Goal: Task Accomplishment & Management: Use online tool/utility

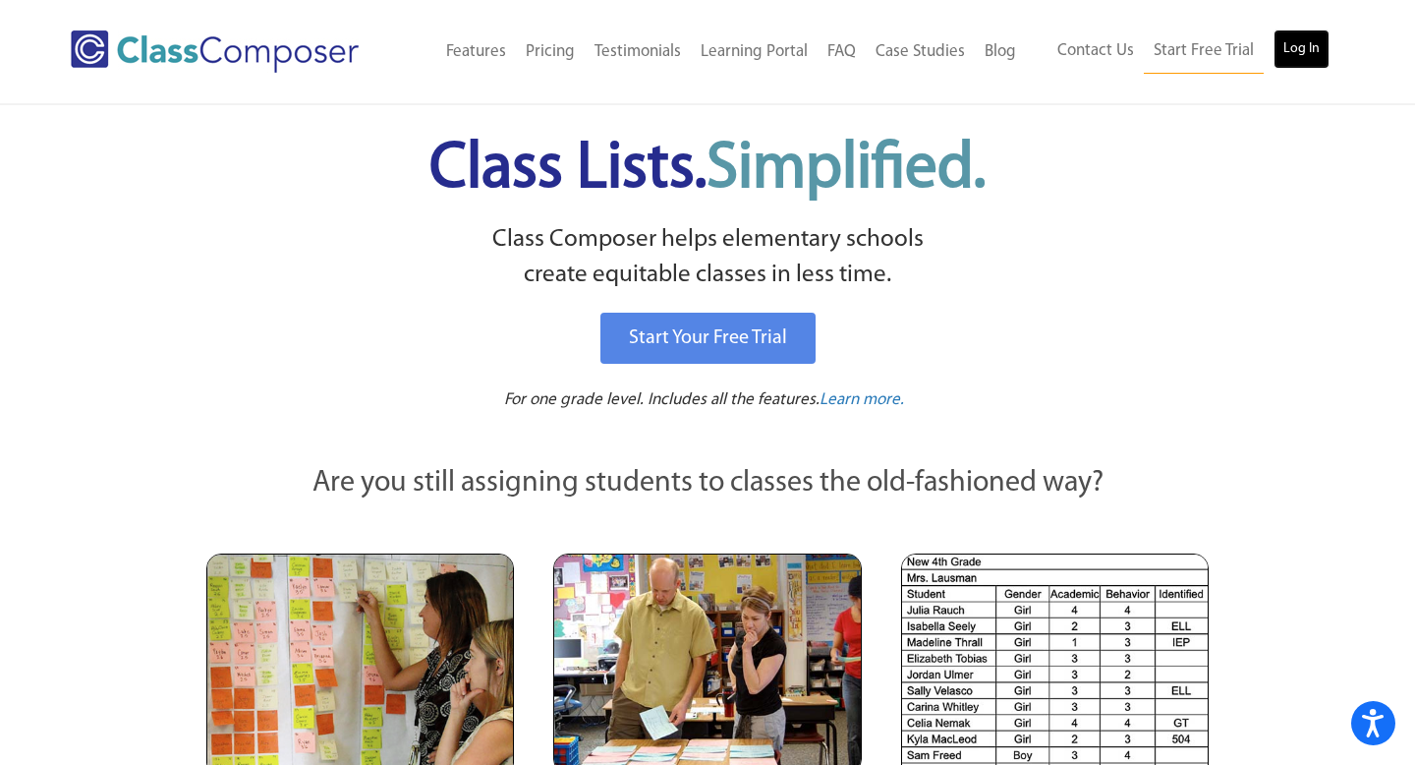
click at [1315, 50] on link "Log In" at bounding box center [1302, 48] width 56 height 39
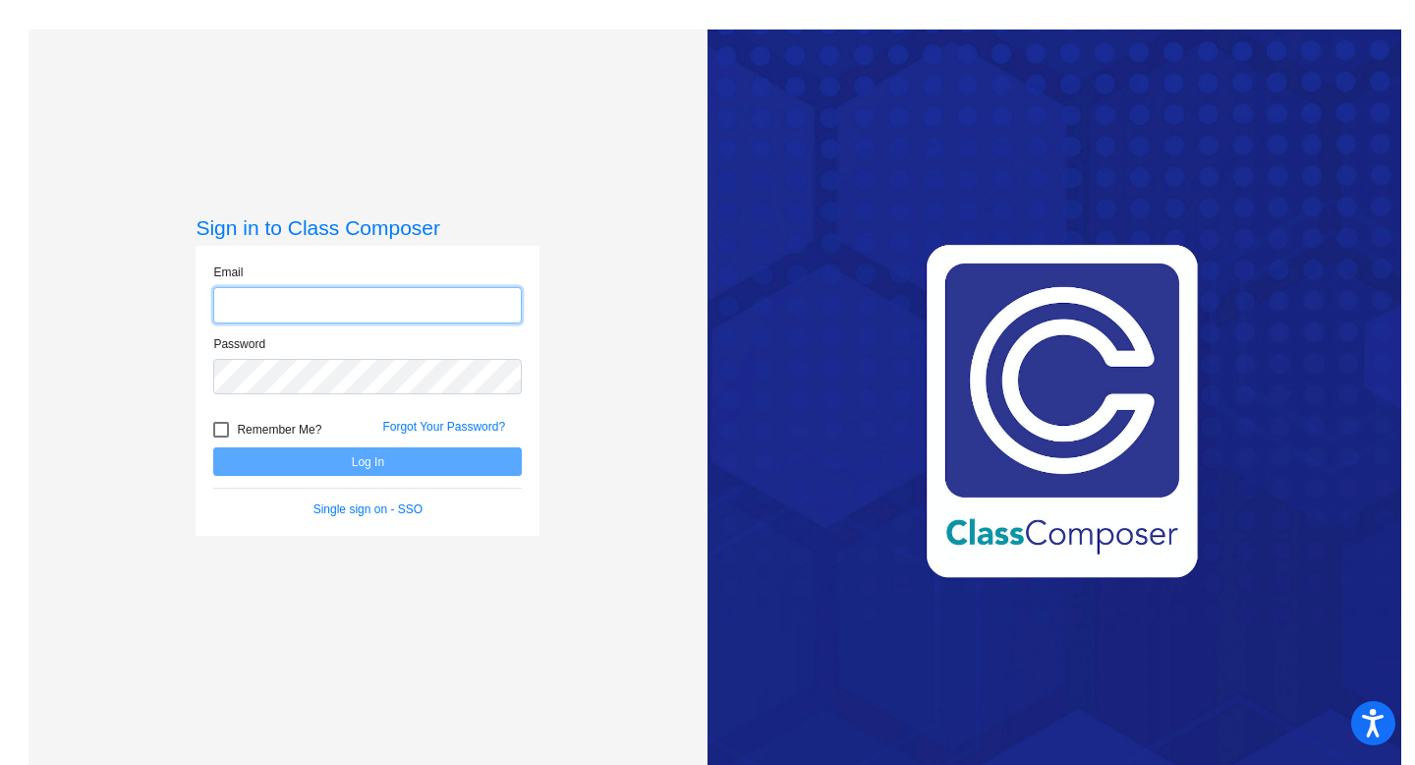
type input "christine.arredondo@hesperiausd.org"
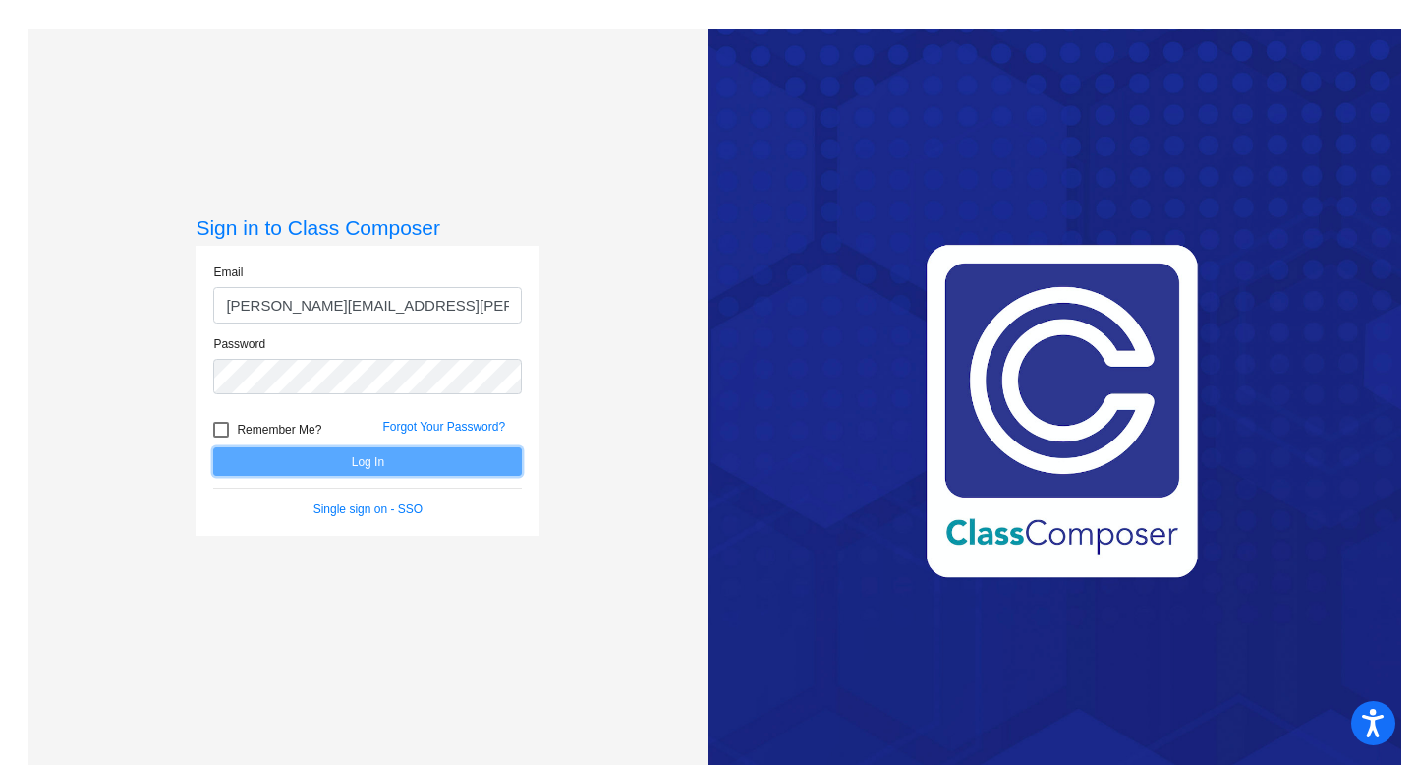
click at [311, 466] on button "Log In" at bounding box center [367, 461] width 309 height 29
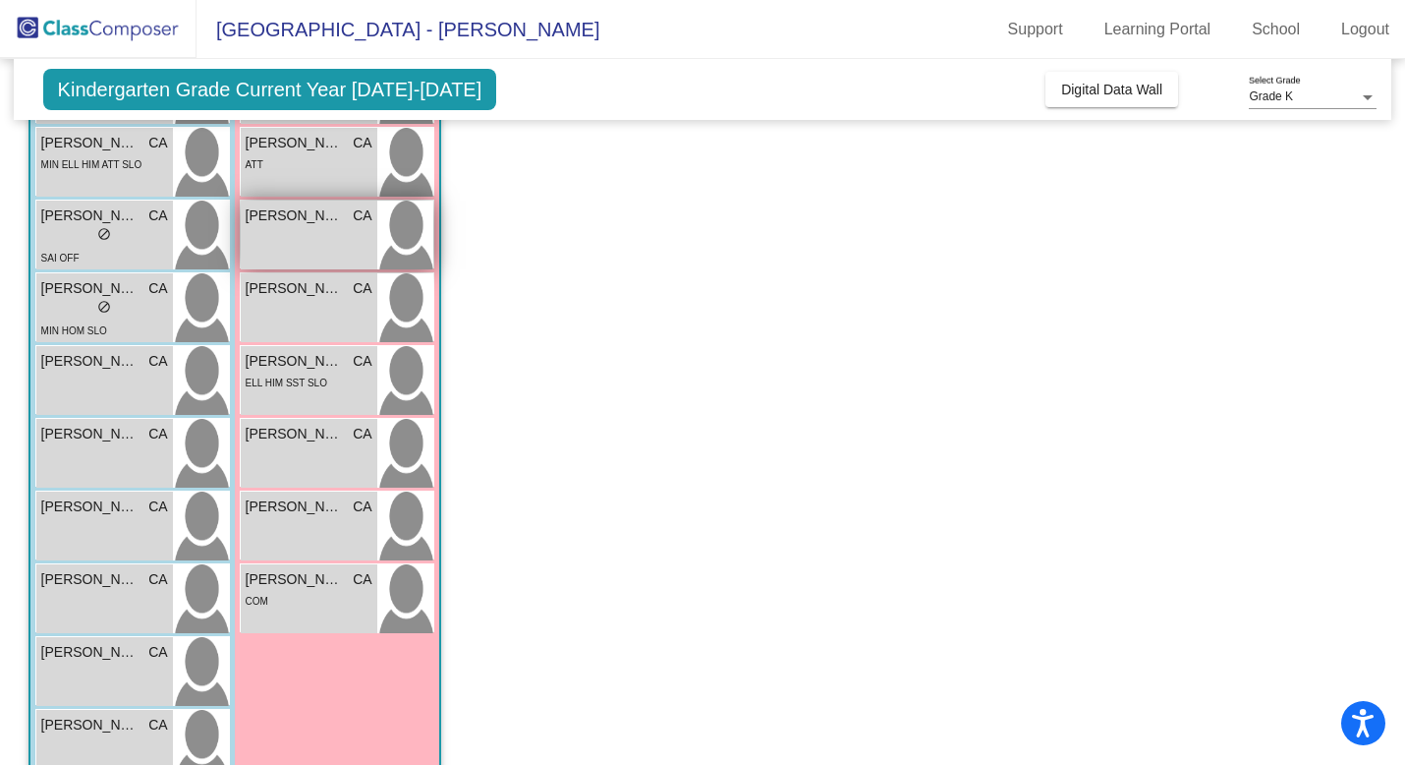
scroll to position [353, 0]
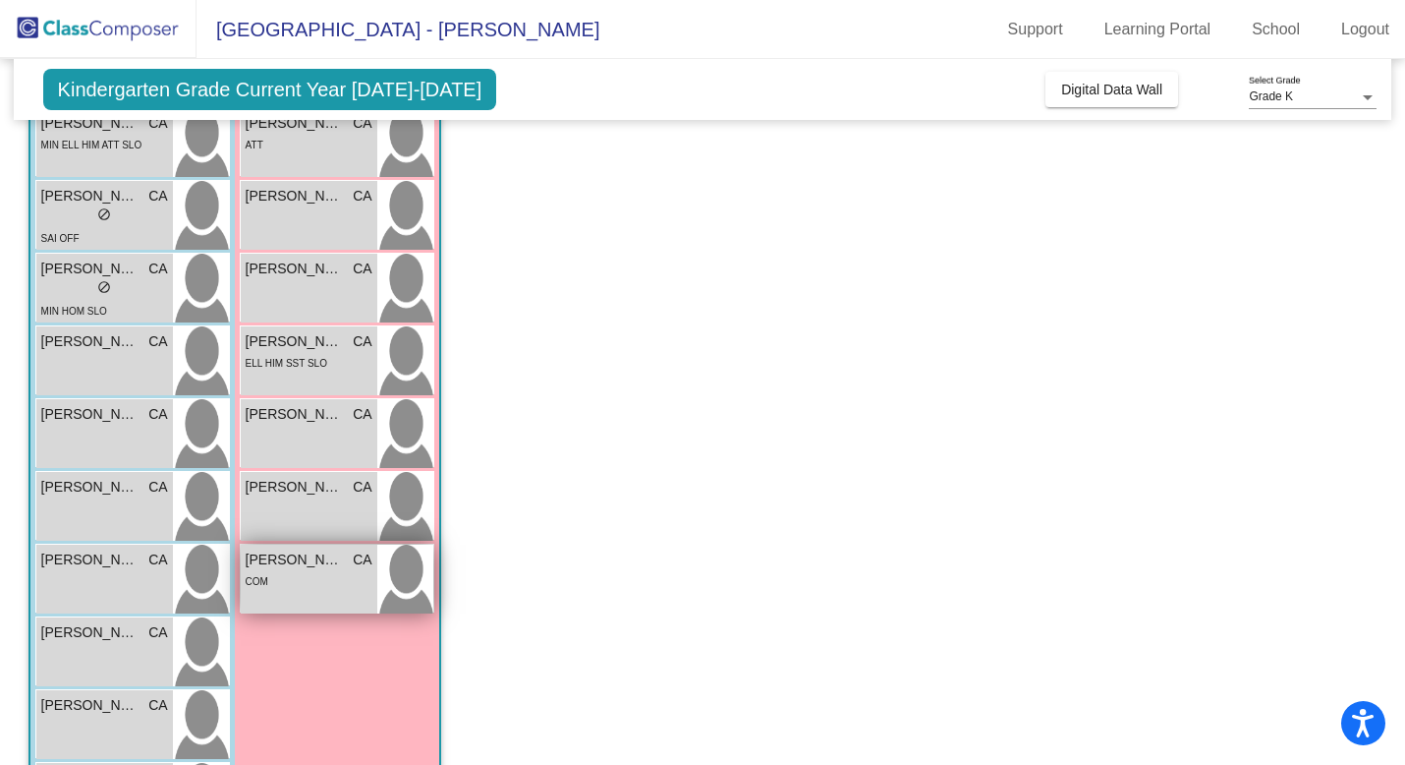
click at [286, 588] on div "COM" at bounding box center [309, 580] width 127 height 21
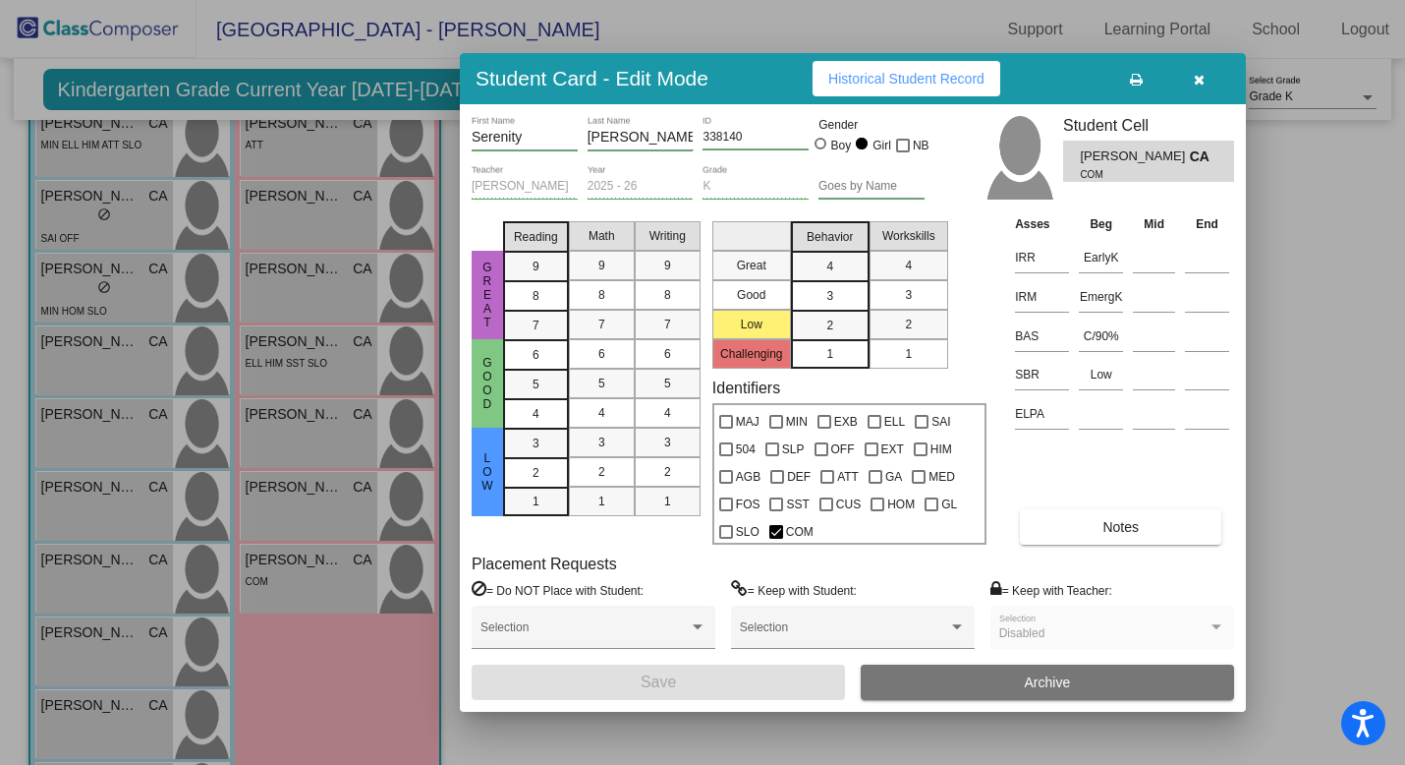
scroll to position [0, 0]
click at [1199, 77] on icon "button" at bounding box center [1199, 80] width 11 height 14
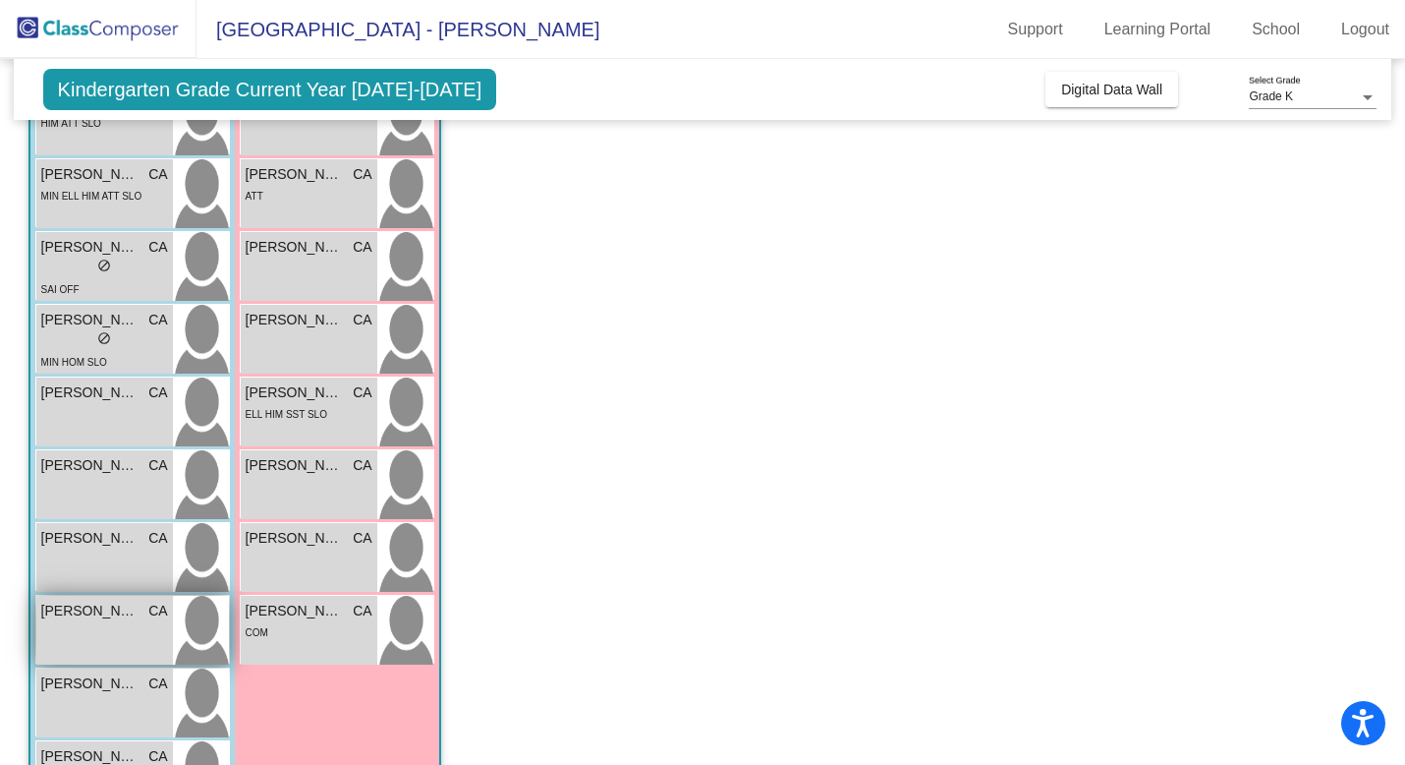
scroll to position [298, 0]
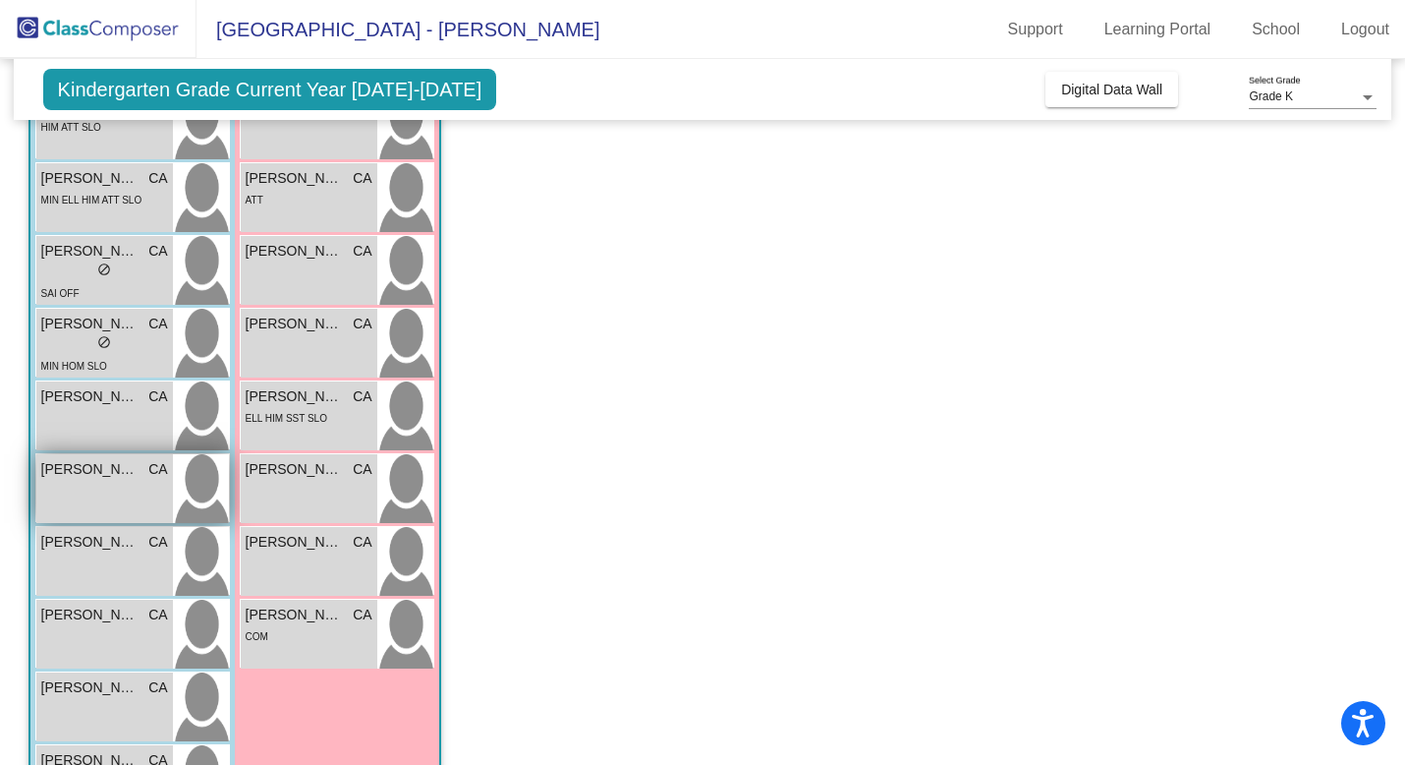
click at [92, 500] on div "Emilio Morales CA lock do_not_disturb_alt" at bounding box center [104, 488] width 137 height 69
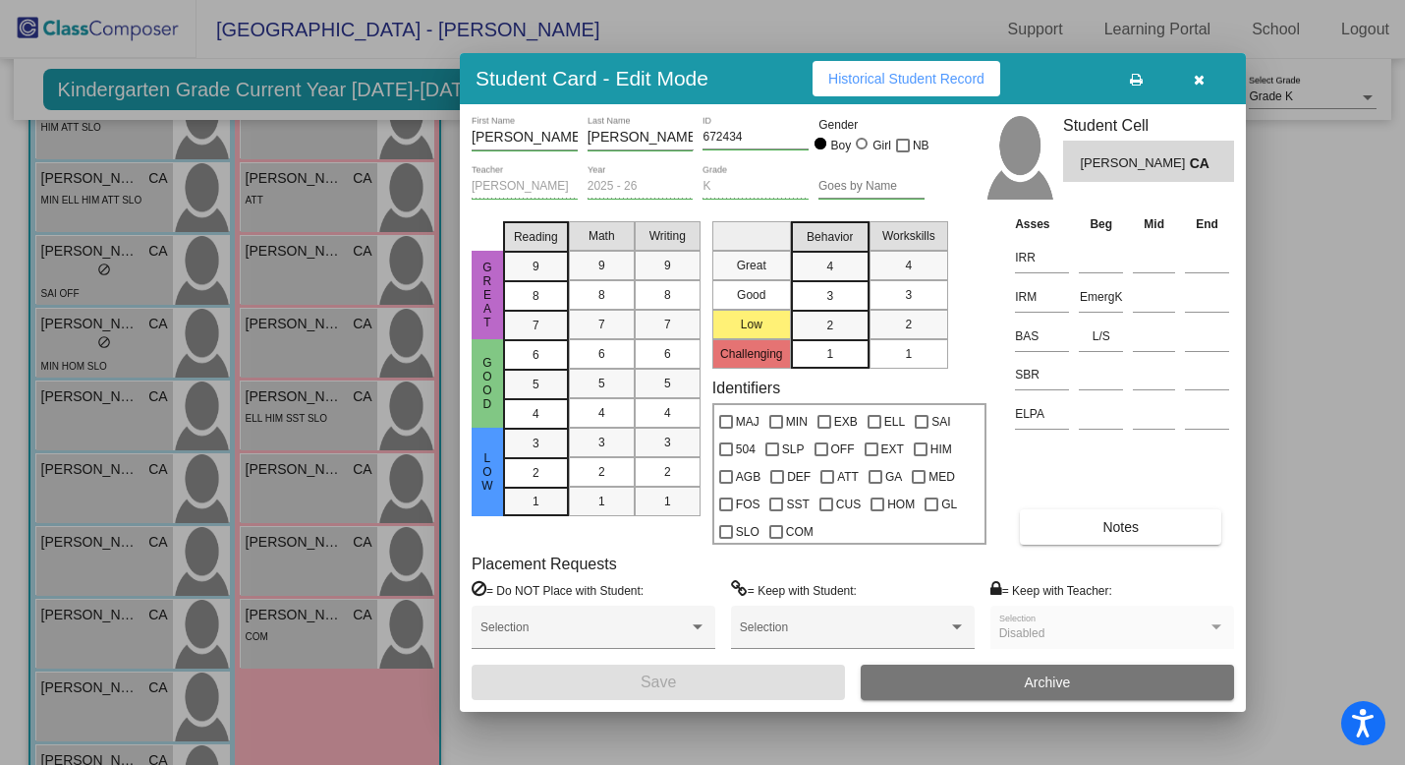
click at [1205, 71] on button "button" at bounding box center [1199, 78] width 63 height 35
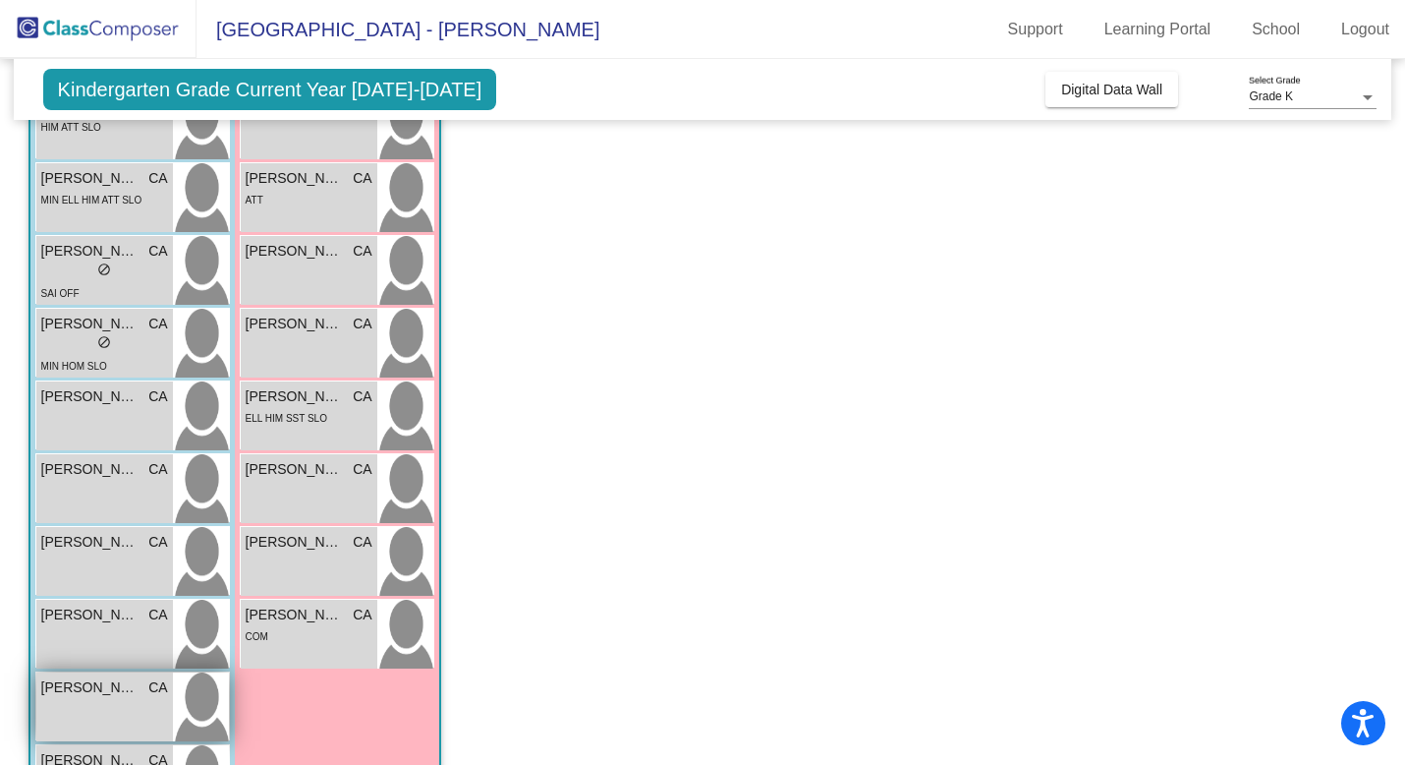
click at [96, 706] on div "Jeryd Niemann CA lock do_not_disturb_alt" at bounding box center [104, 706] width 137 height 69
